Goal: Find contact information: Obtain details needed to contact an individual or organization

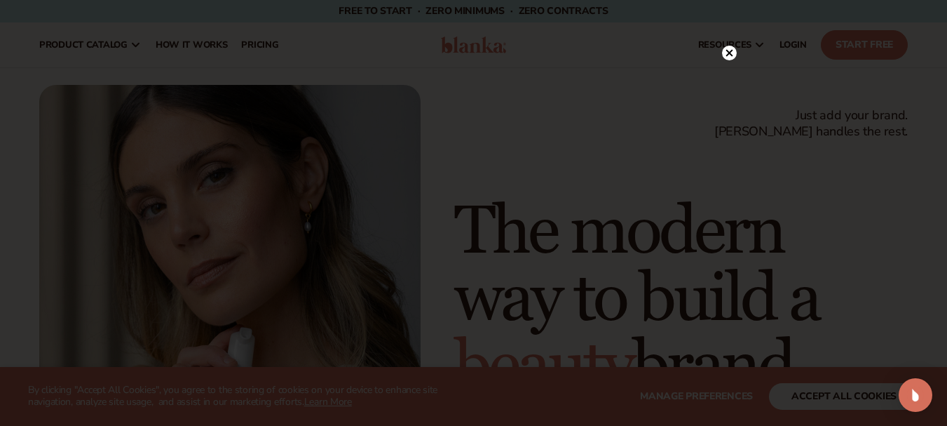
click at [731, 52] on icon at bounding box center [729, 53] width 7 height 7
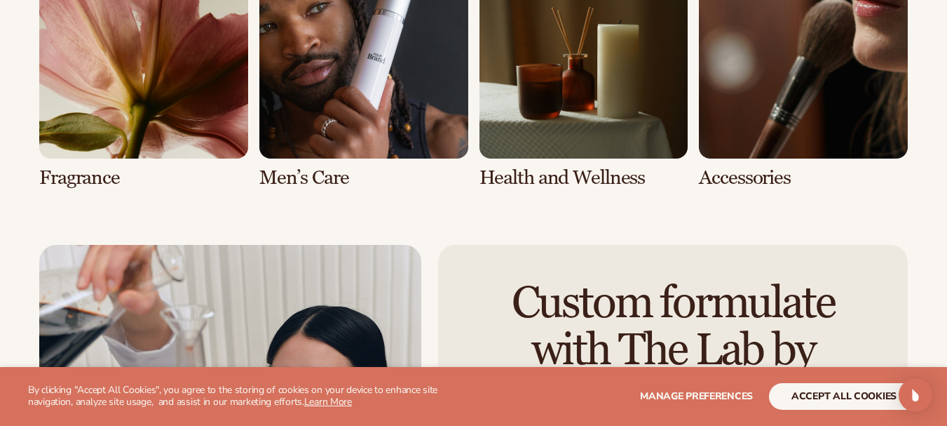
scroll to position [3024, 0]
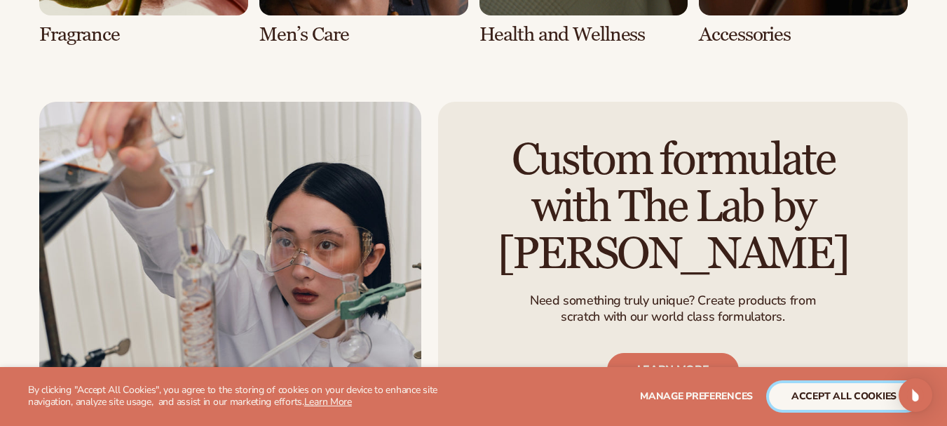
click at [803, 400] on button "accept all cookies" at bounding box center [844, 396] width 150 height 27
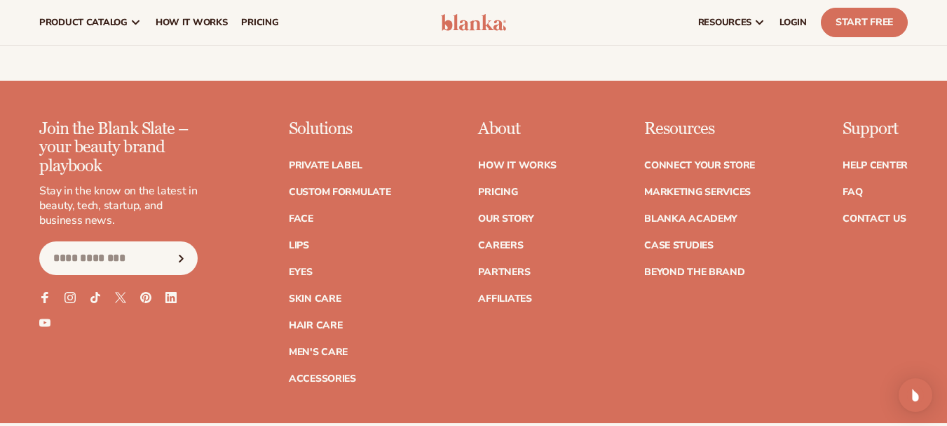
scroll to position [5200, 0]
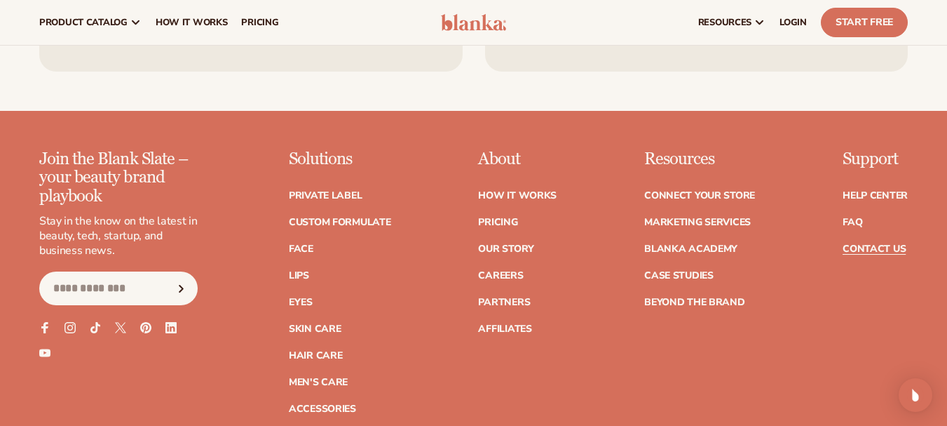
click at [878, 244] on link "Contact Us" at bounding box center [874, 249] width 63 height 10
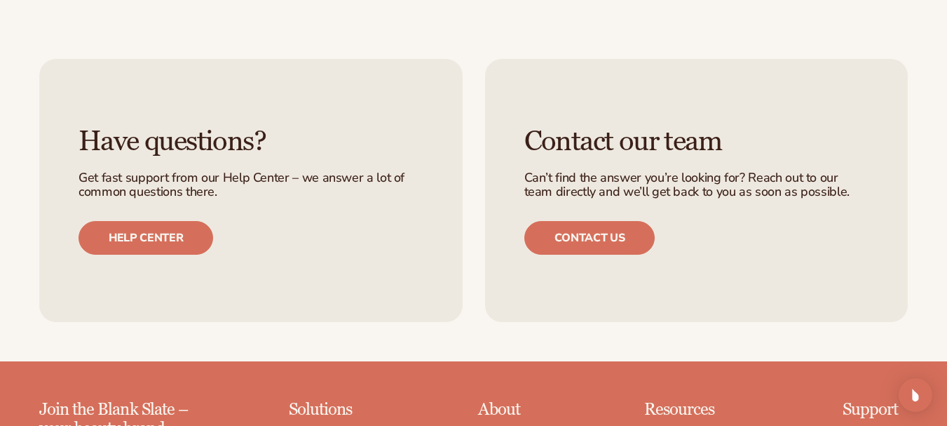
scroll to position [921, 0]
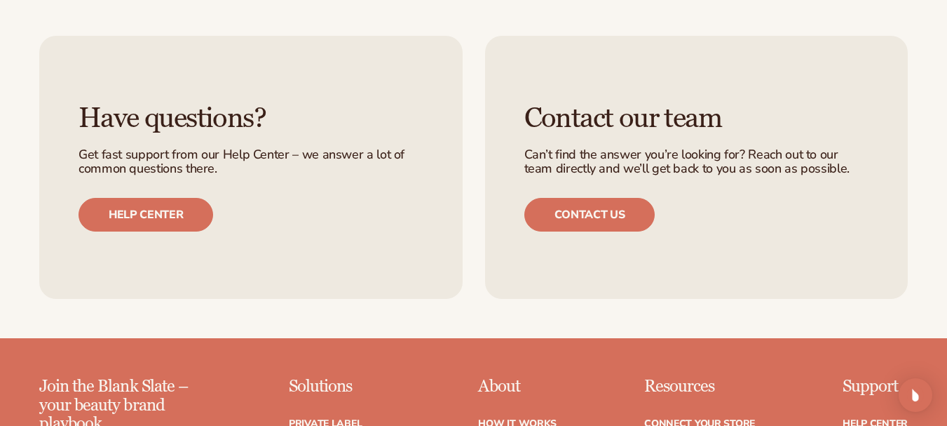
drag, startPoint x: 952, startPoint y: 117, endPoint x: 957, endPoint y: 264, distance: 146.6
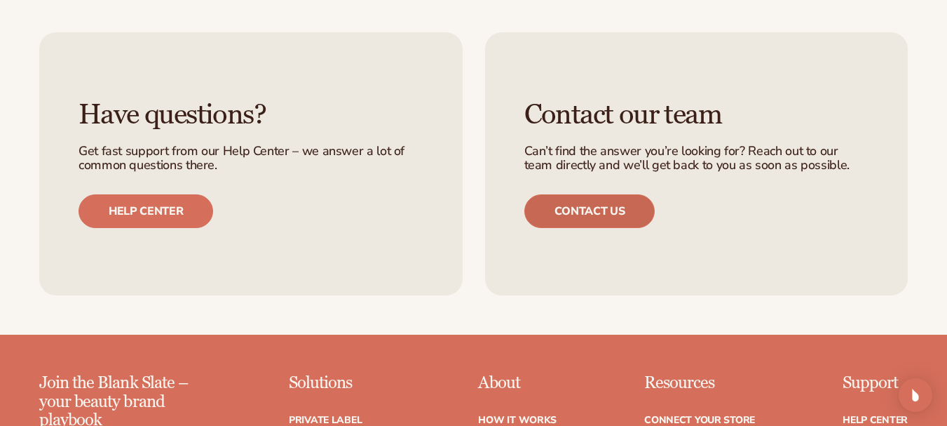
click at [590, 206] on link "Contact us" at bounding box center [589, 211] width 131 height 34
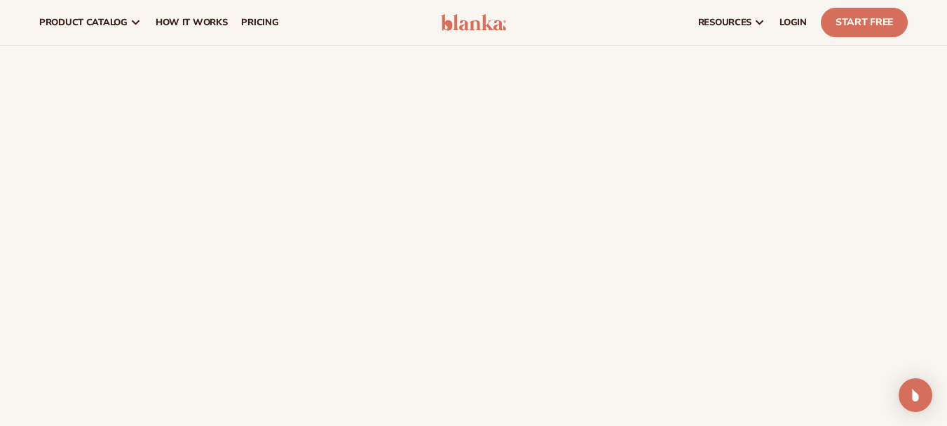
scroll to position [351, 0]
click at [937, 216] on div "Contact us For a faster & easier response, please use the chat widget in the bo…" at bounding box center [473, 149] width 947 height 865
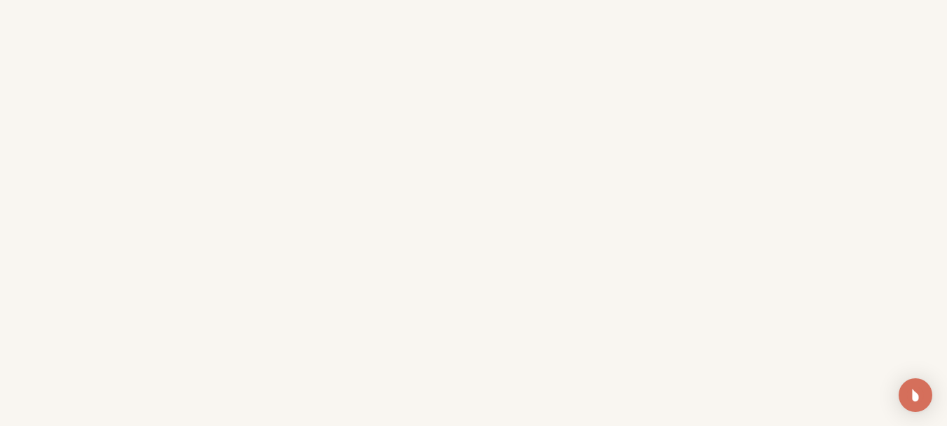
scroll to position [488, 0]
click at [915, 393] on img "Open Intercom Messenger" at bounding box center [916, 395] width 18 height 18
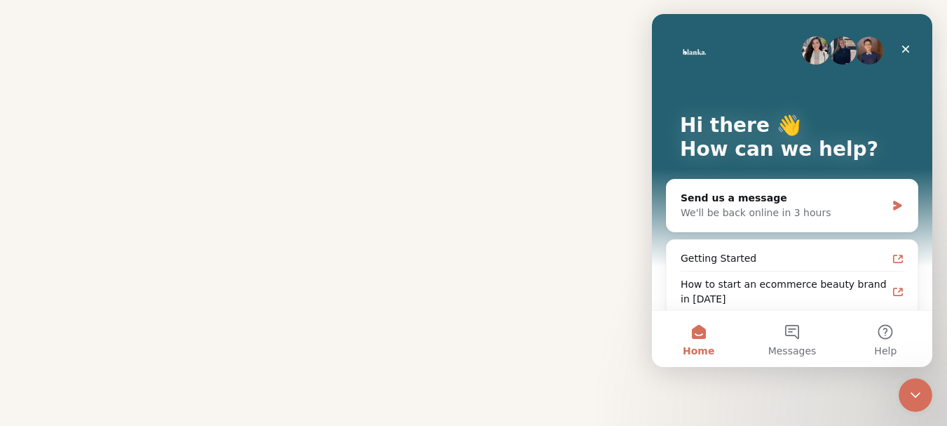
scroll to position [0, 0]
click at [792, 328] on button "Messages" at bounding box center [791, 339] width 93 height 56
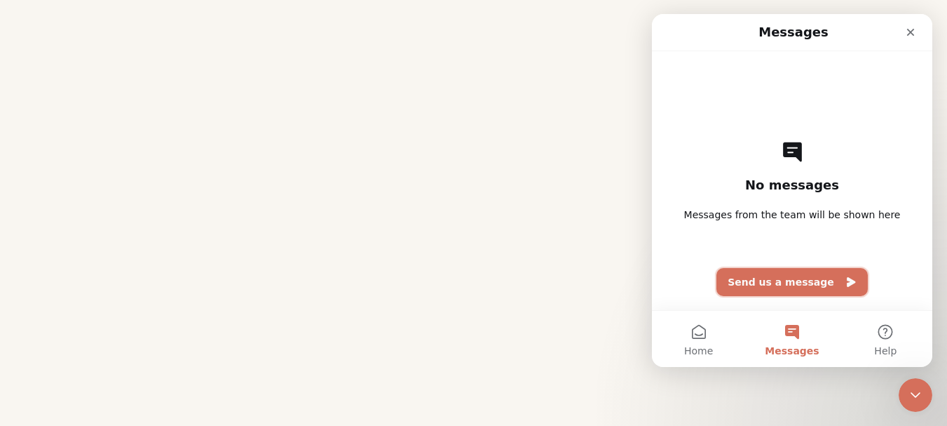
click at [813, 284] on button "Send us a message" at bounding box center [792, 282] width 151 height 28
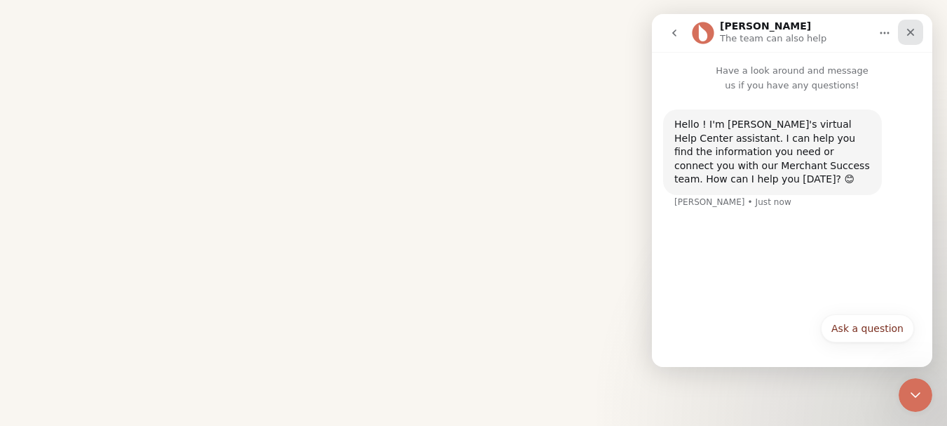
click at [906, 30] on icon "Close" at bounding box center [910, 32] width 11 height 11
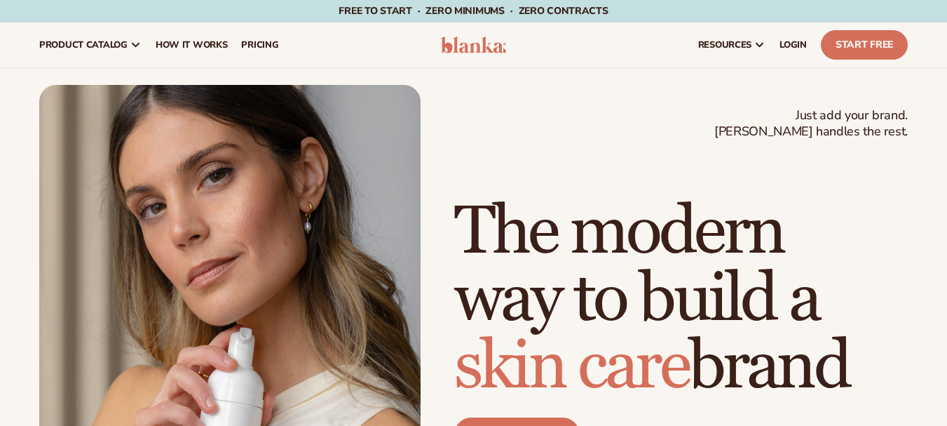
scroll to position [5200, 0]
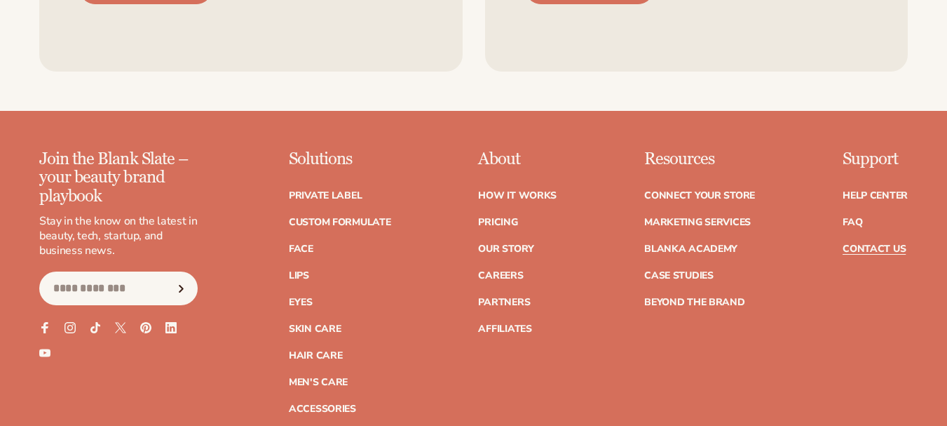
click at [897, 244] on link "Contact Us" at bounding box center [874, 249] width 63 height 10
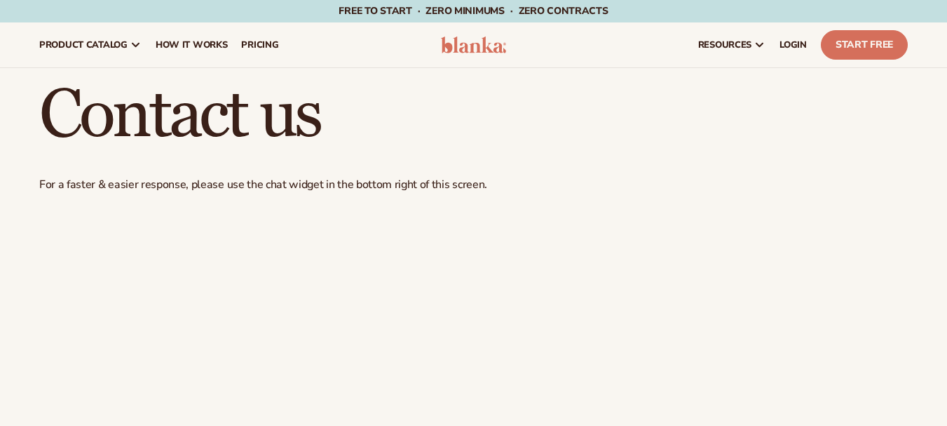
scroll to position [372, 0]
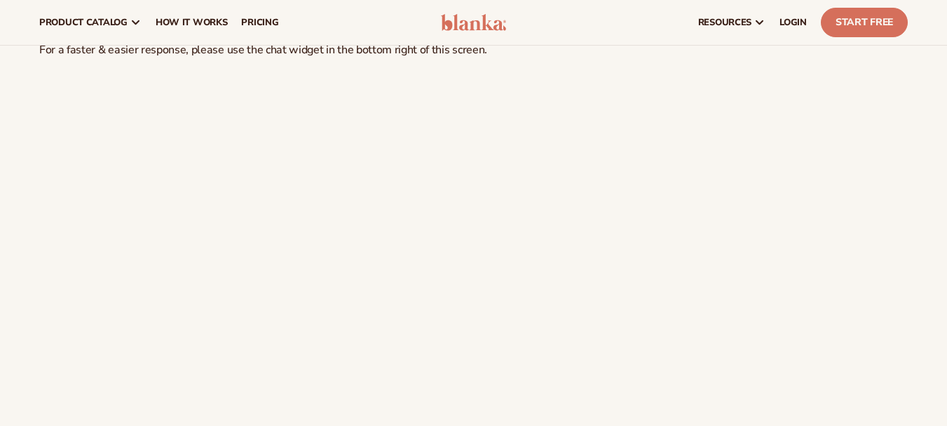
click at [946, 102] on html "Skip to content Free to start · ZERO minimums · ZERO contracts · Free to start …" at bounding box center [473, 78] width 947 height 426
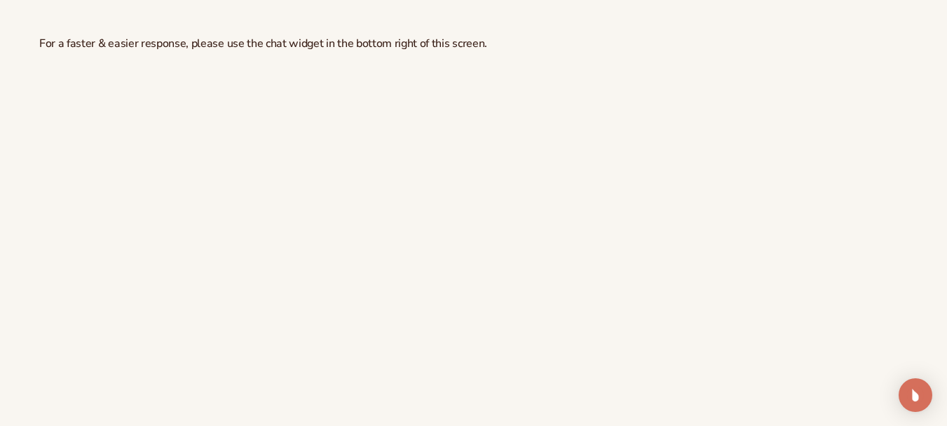
scroll to position [154, 0]
